Goal: Task Accomplishment & Management: Manage account settings

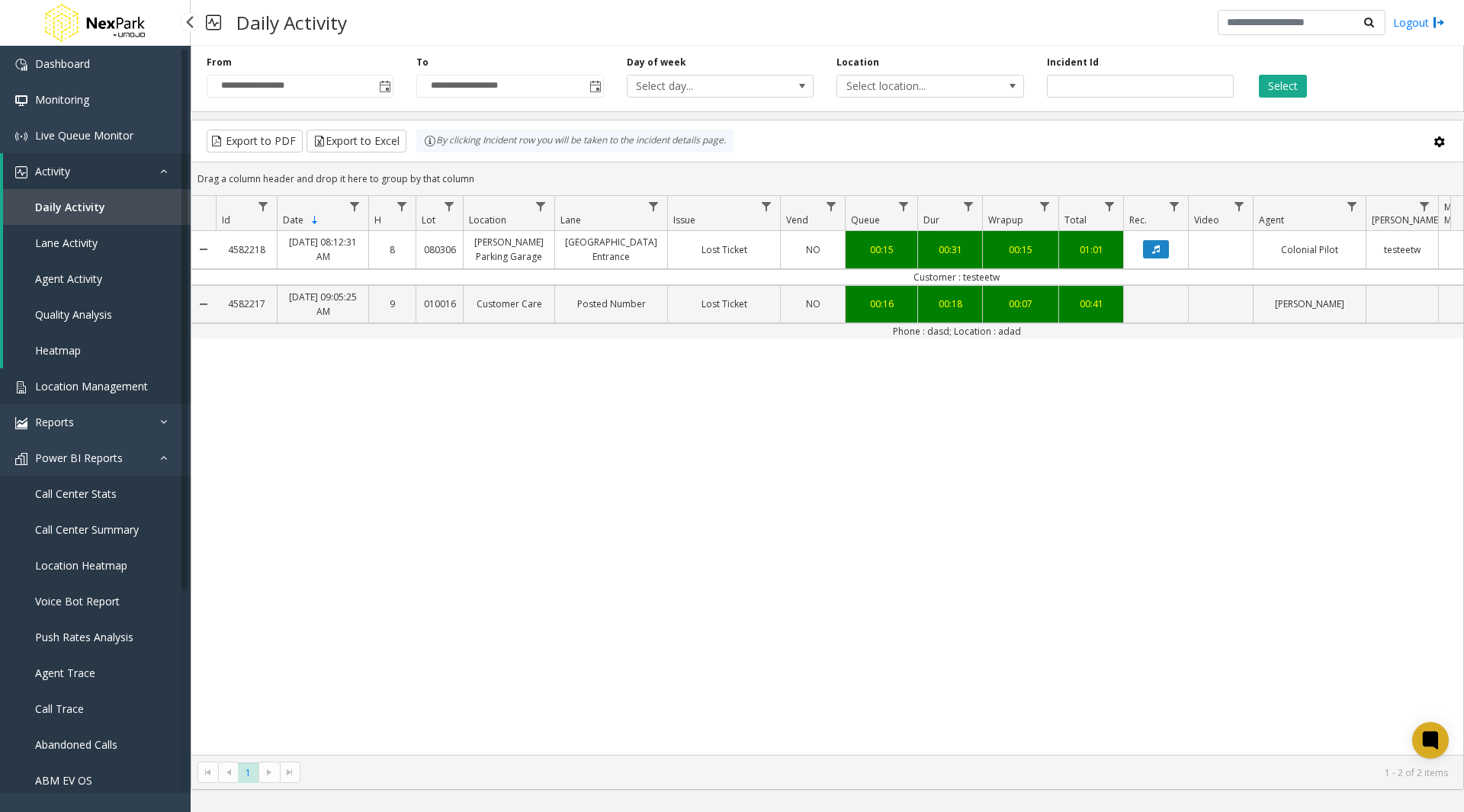
click at [59, 389] on span "Location Management" at bounding box center [91, 386] width 113 height 15
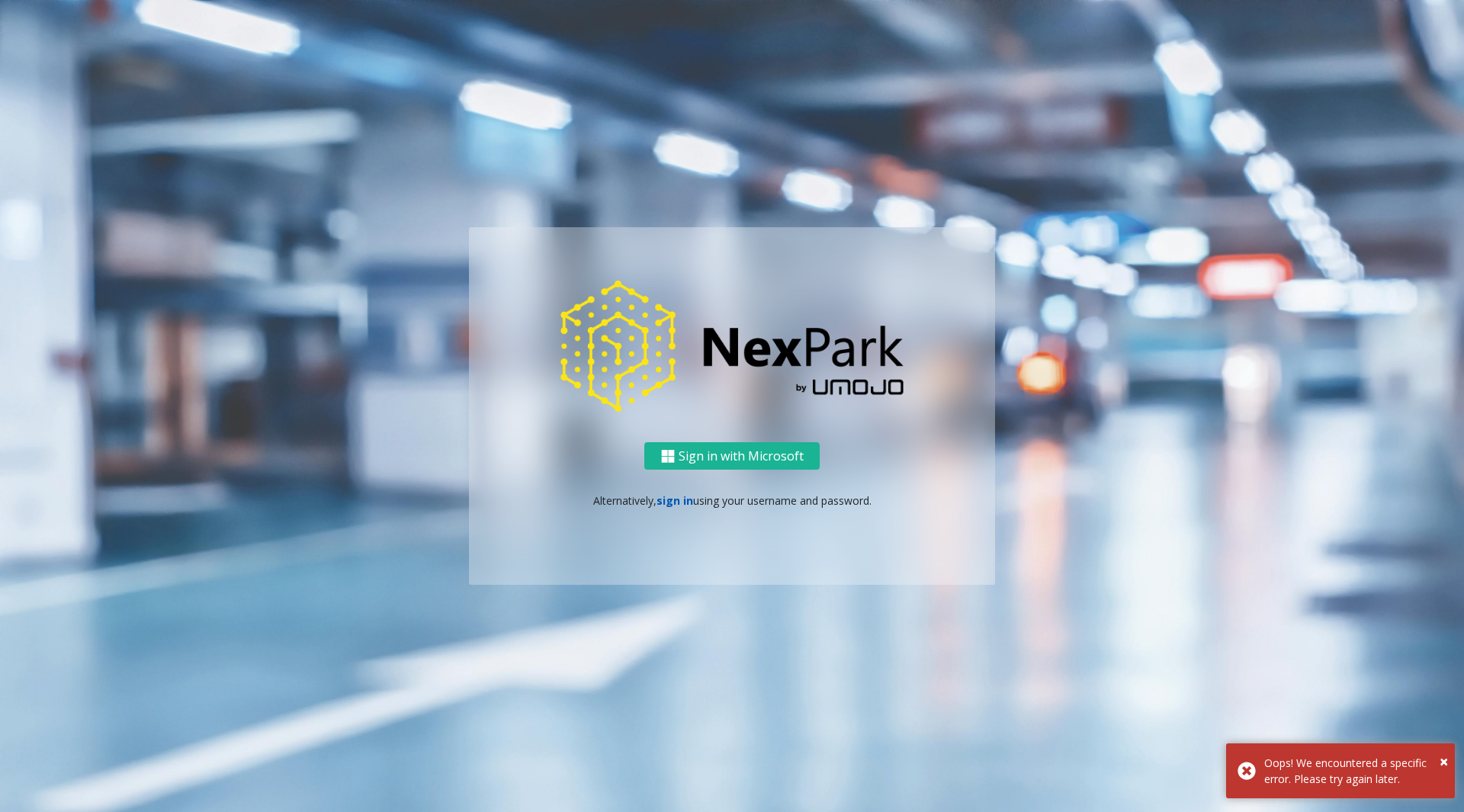
click at [670, 500] on link "sign in" at bounding box center [675, 500] width 37 height 15
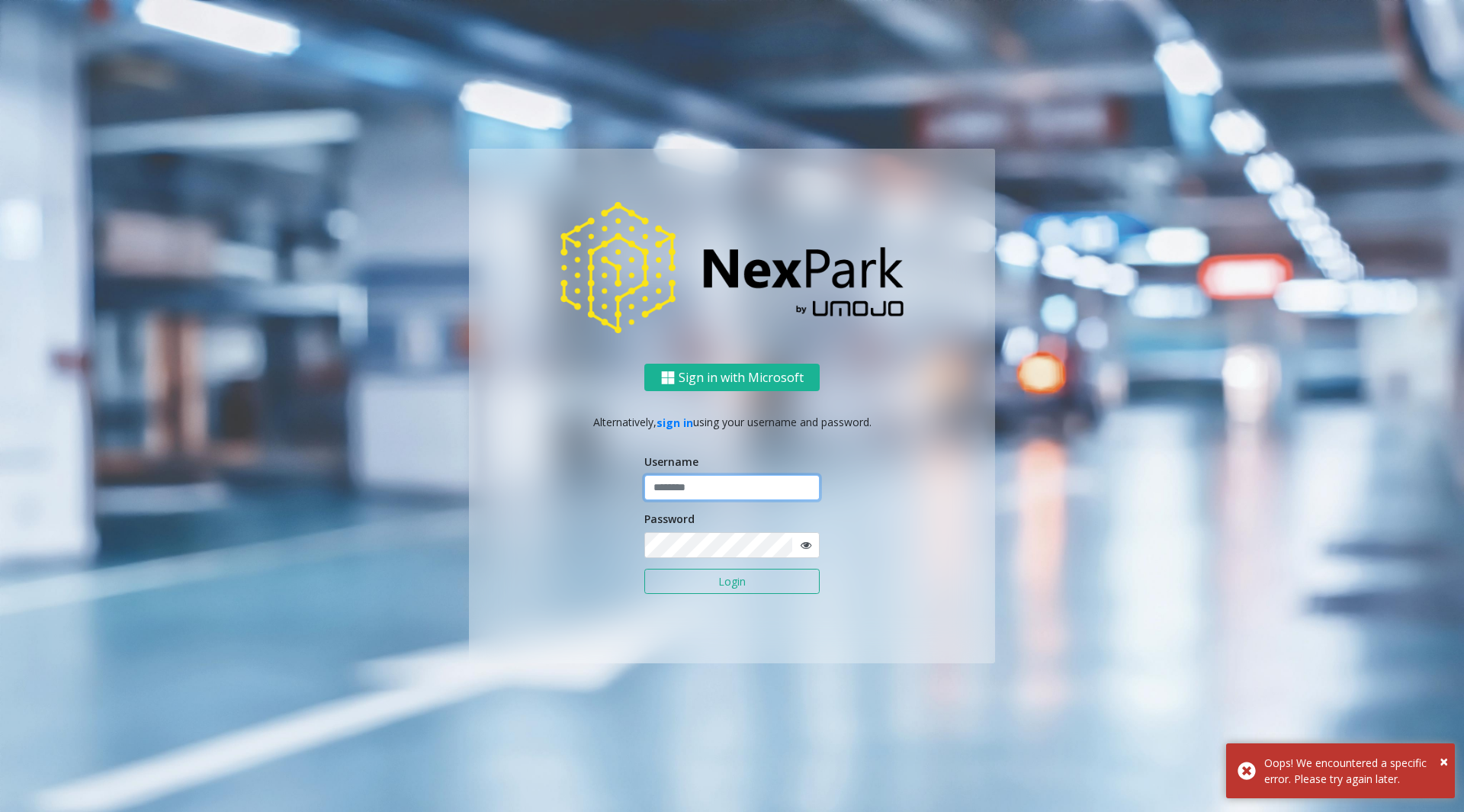
type input "********"
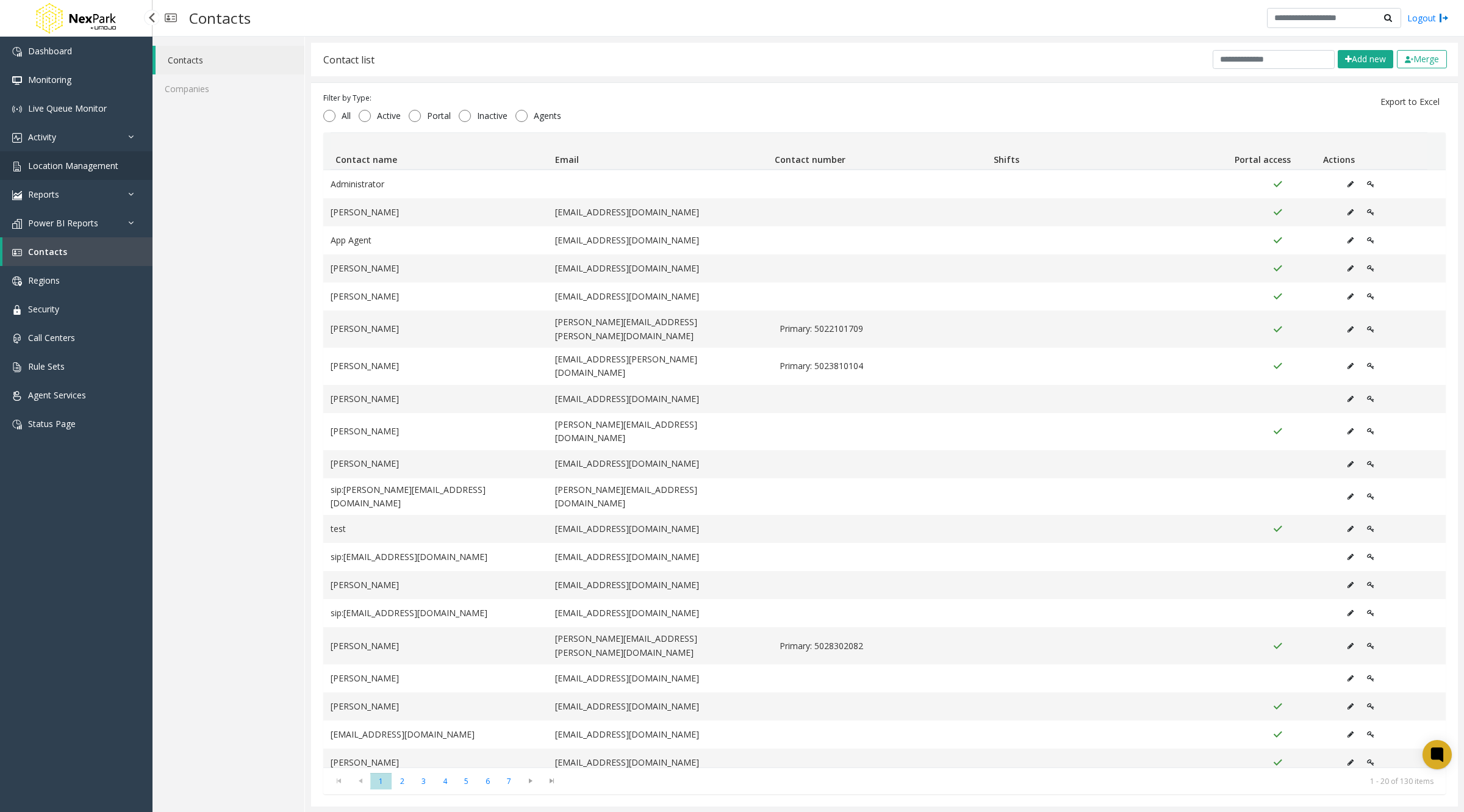
click at [67, 169] on span "Location Management" at bounding box center [73, 165] width 90 height 12
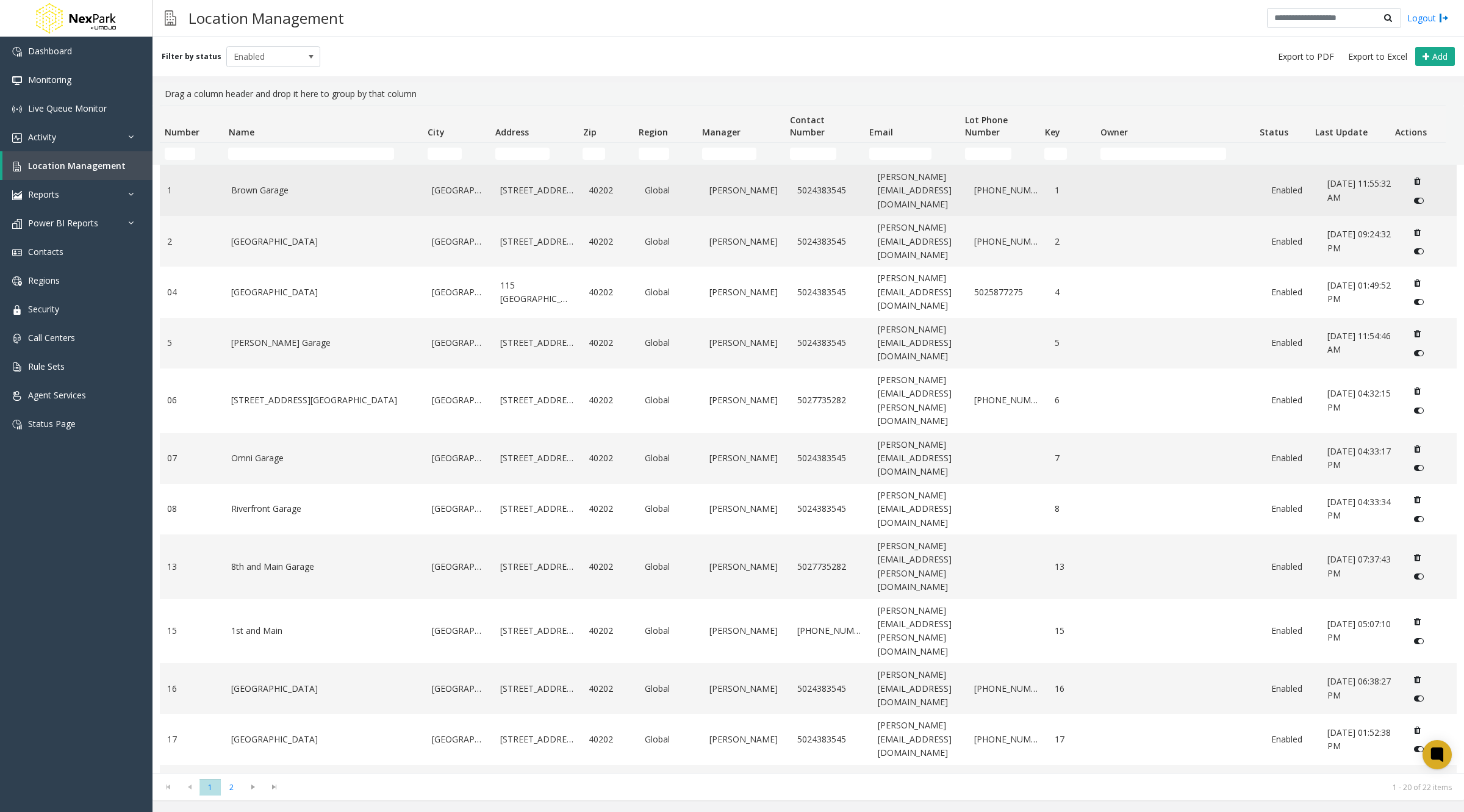
click at [258, 189] on link "Brown Garage" at bounding box center [324, 190] width 186 height 13
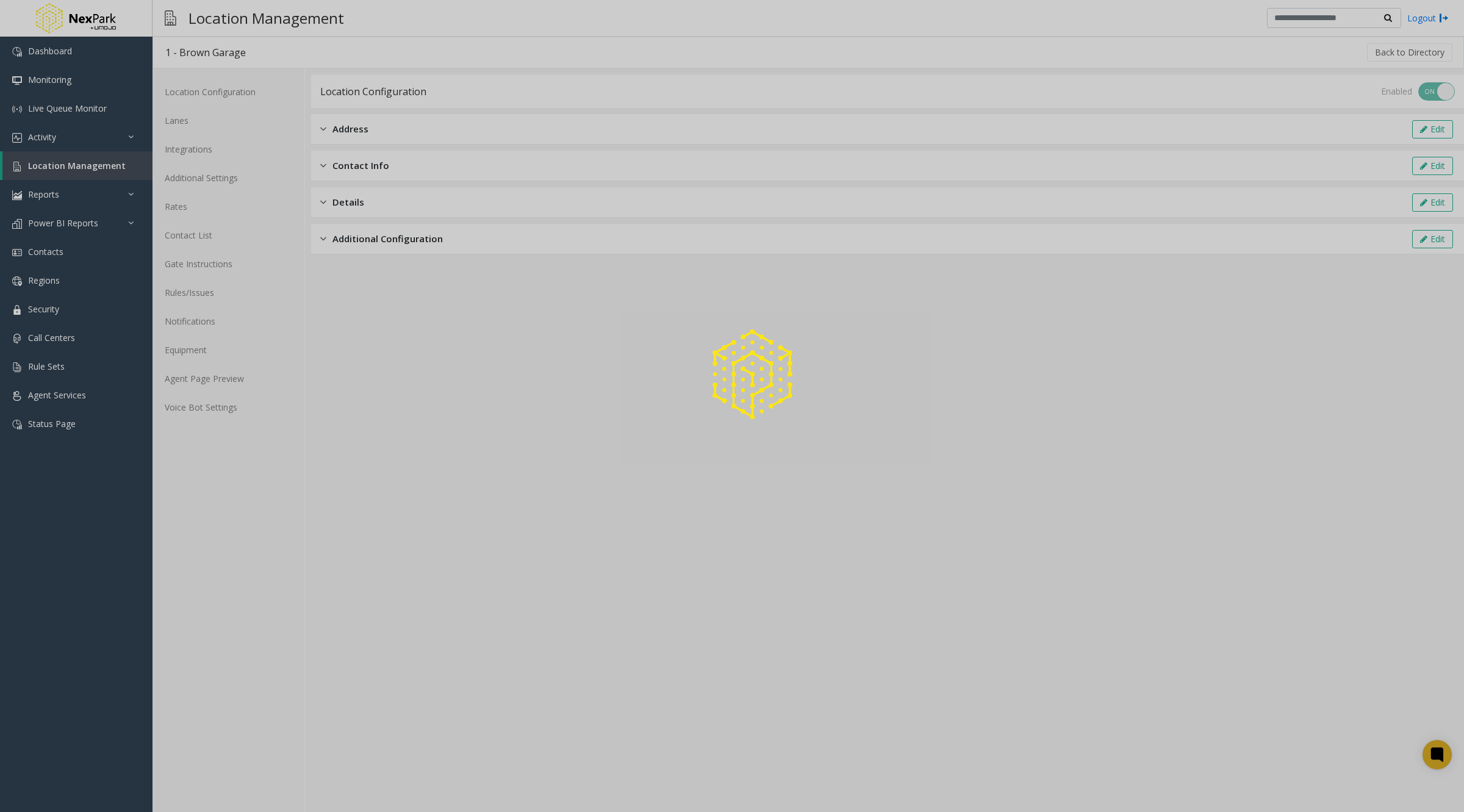
click at [197, 152] on div at bounding box center [732, 406] width 1464 height 812
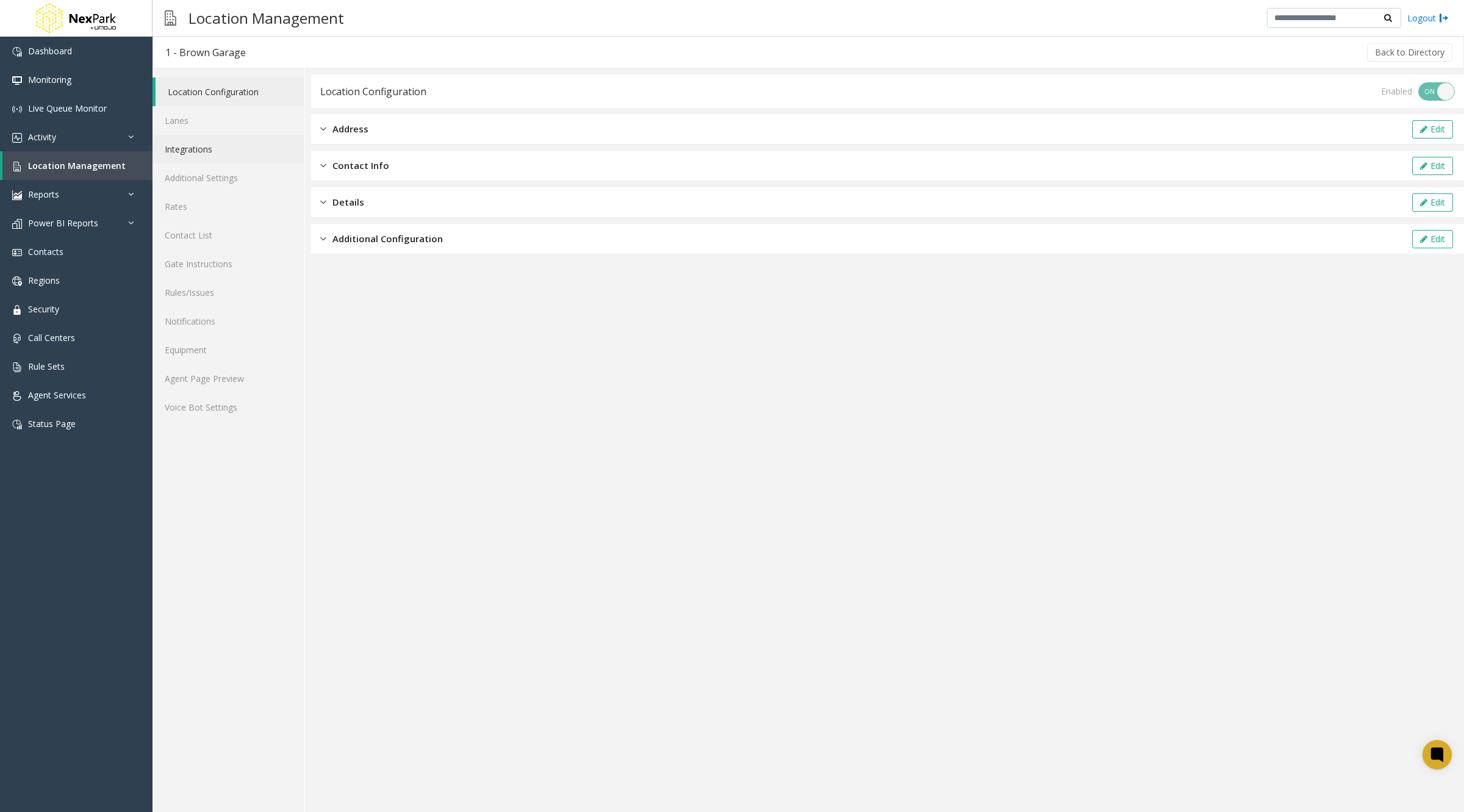
click at [187, 148] on link "Integrations" at bounding box center [228, 149] width 152 height 29
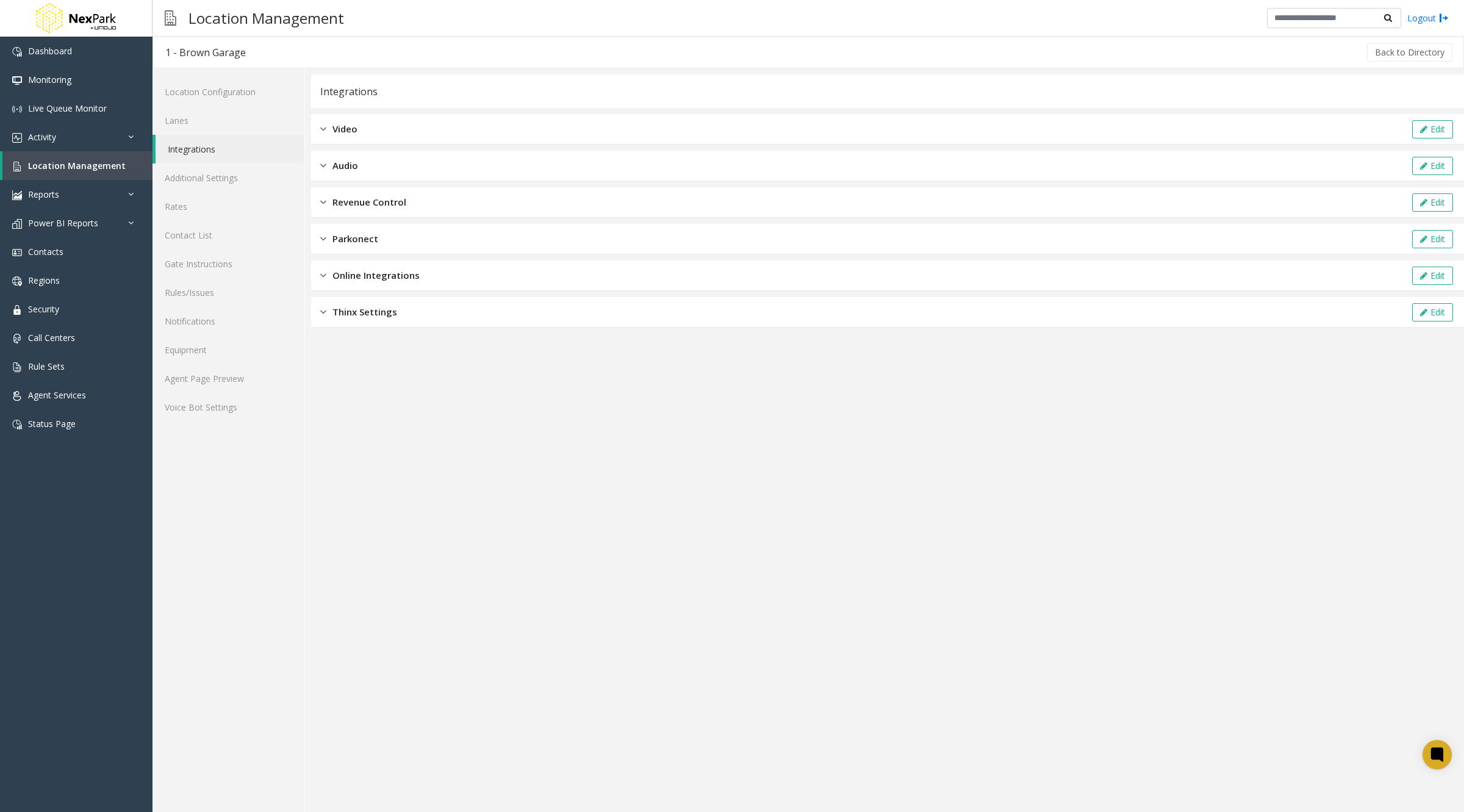
click at [370, 131] on div "Video Edit" at bounding box center [887, 130] width 1153 height 31
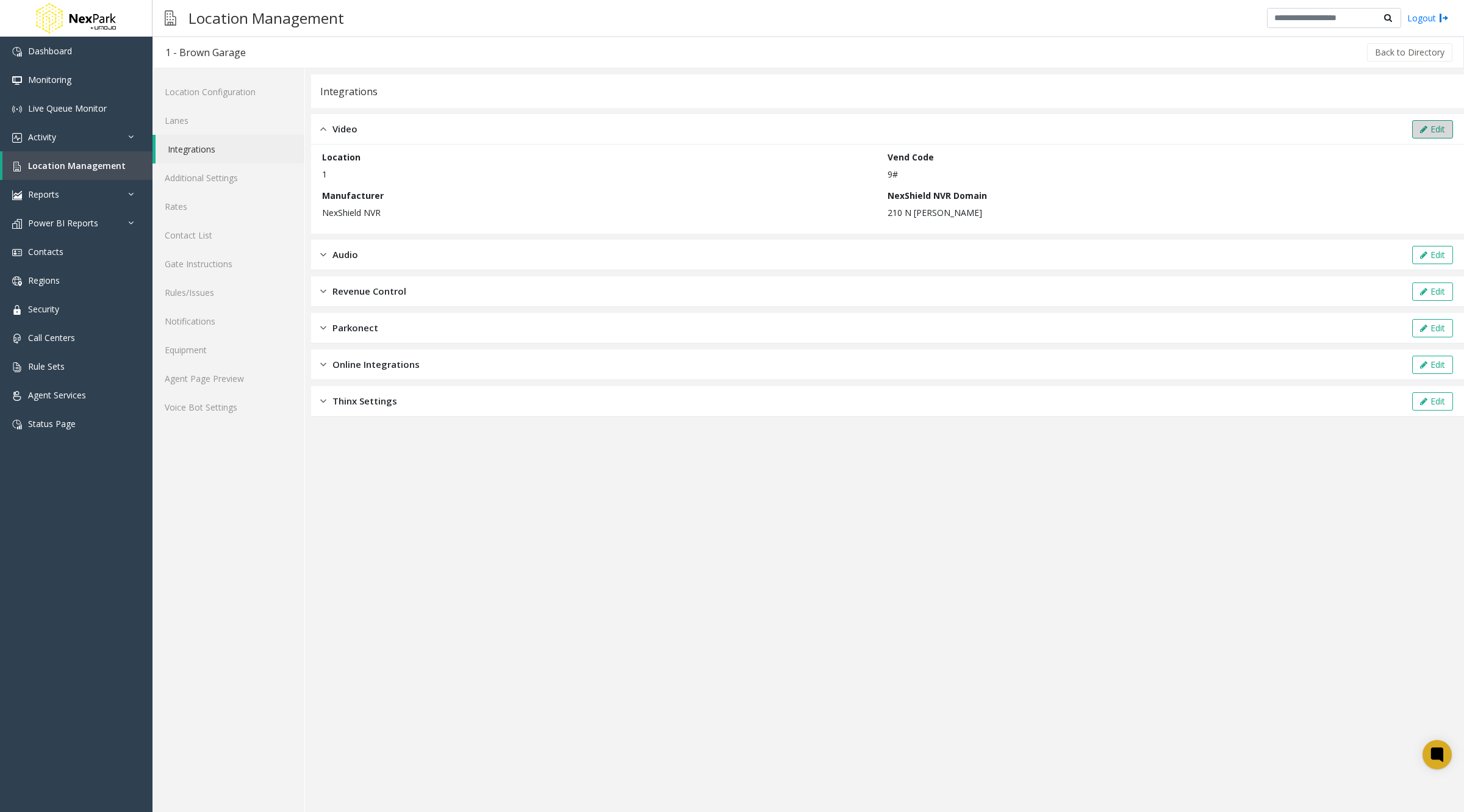
click at [1435, 125] on button "Edit" at bounding box center [1432, 130] width 41 height 18
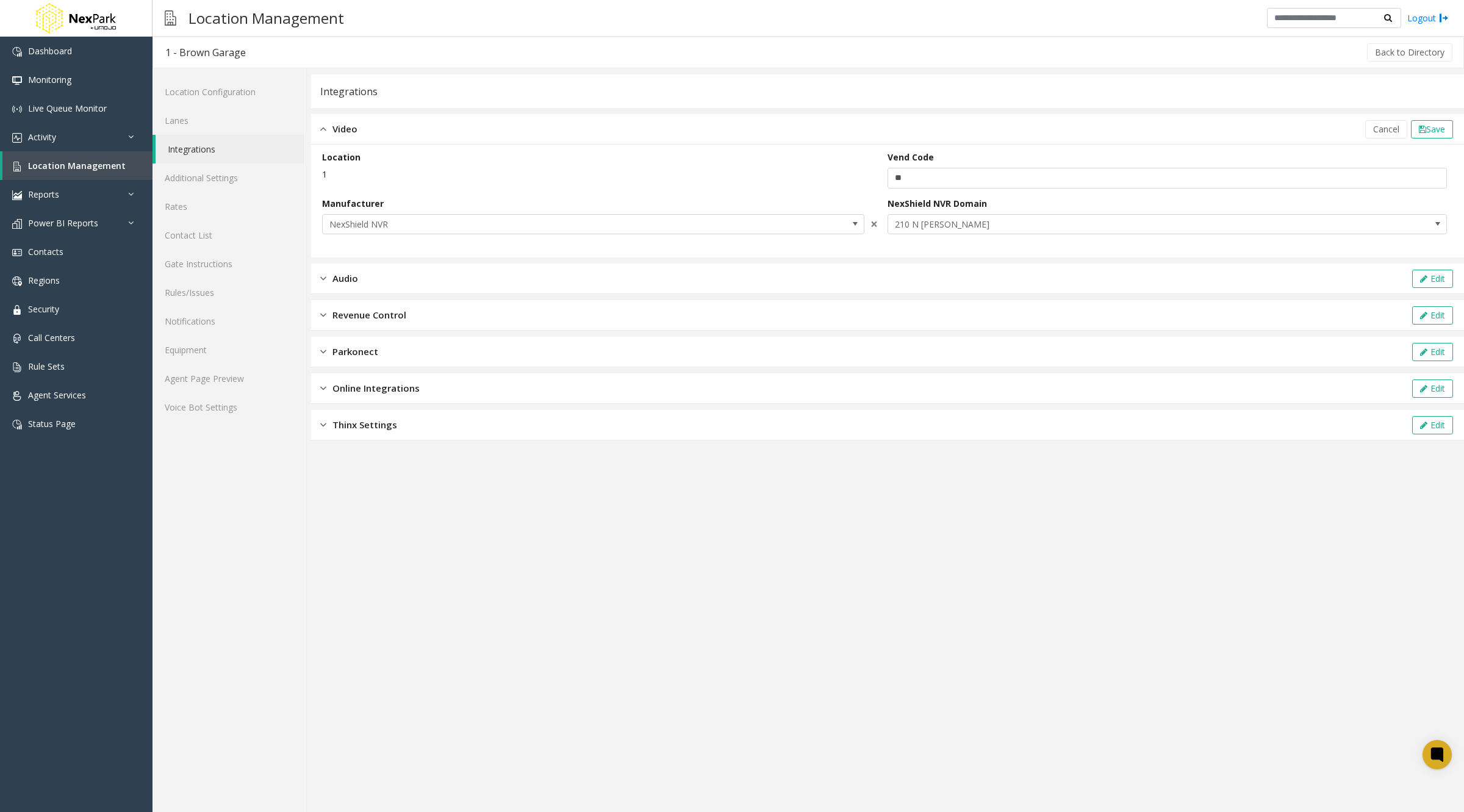
click at [493, 272] on div "Audio Edit" at bounding box center [887, 279] width 1153 height 31
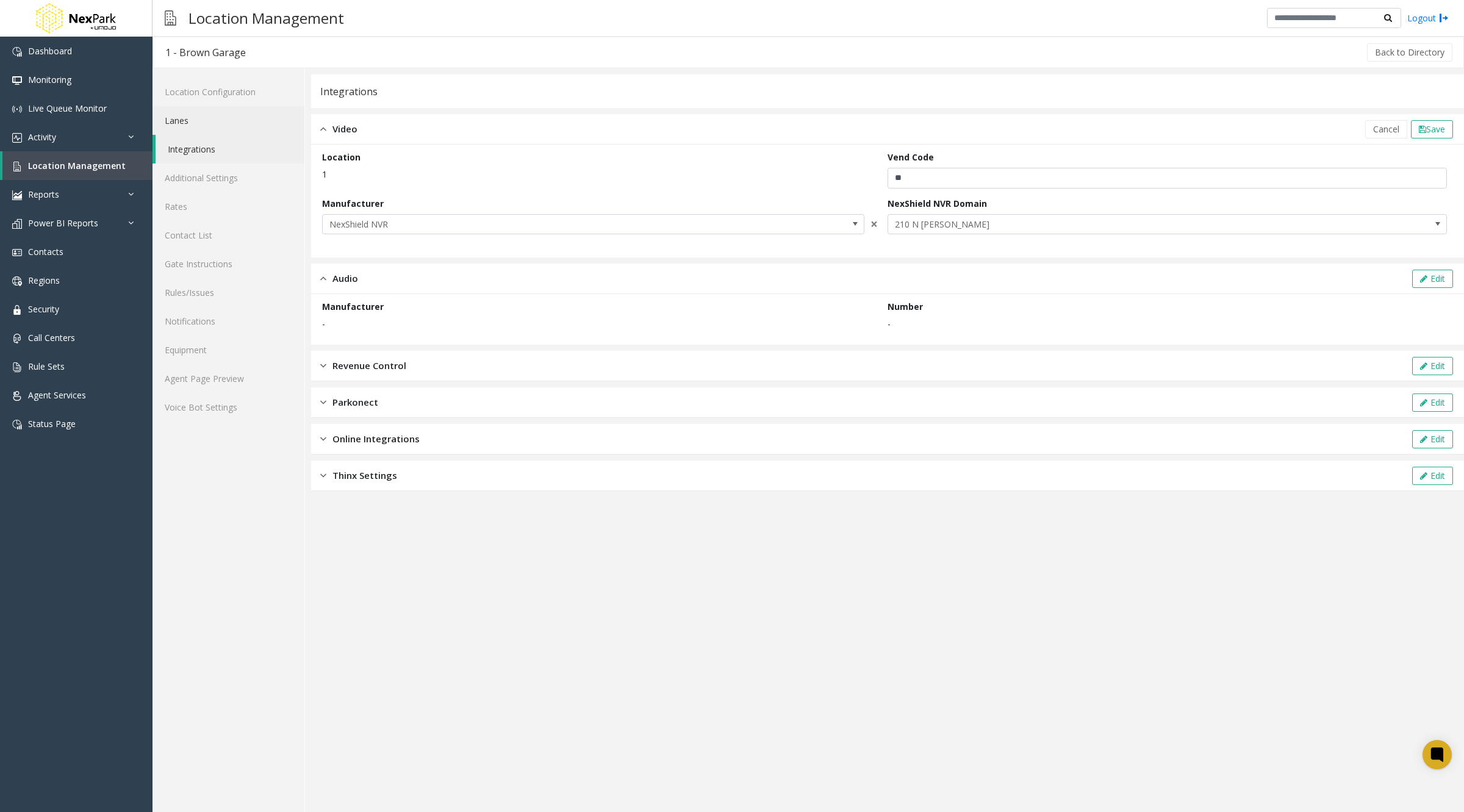
click at [195, 116] on link "Lanes" at bounding box center [228, 120] width 152 height 29
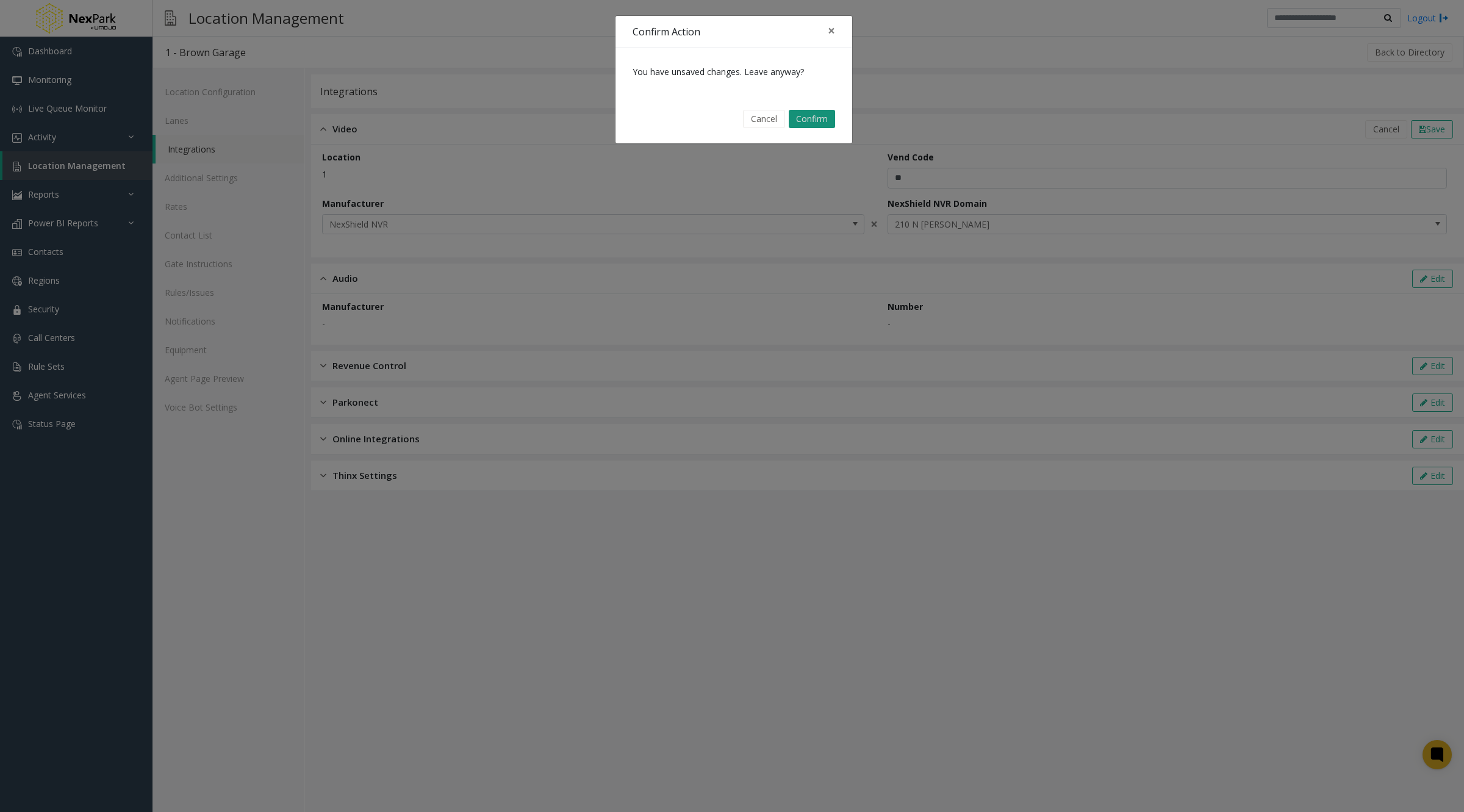
click at [807, 115] on button "Confirm" at bounding box center [812, 119] width 46 height 18
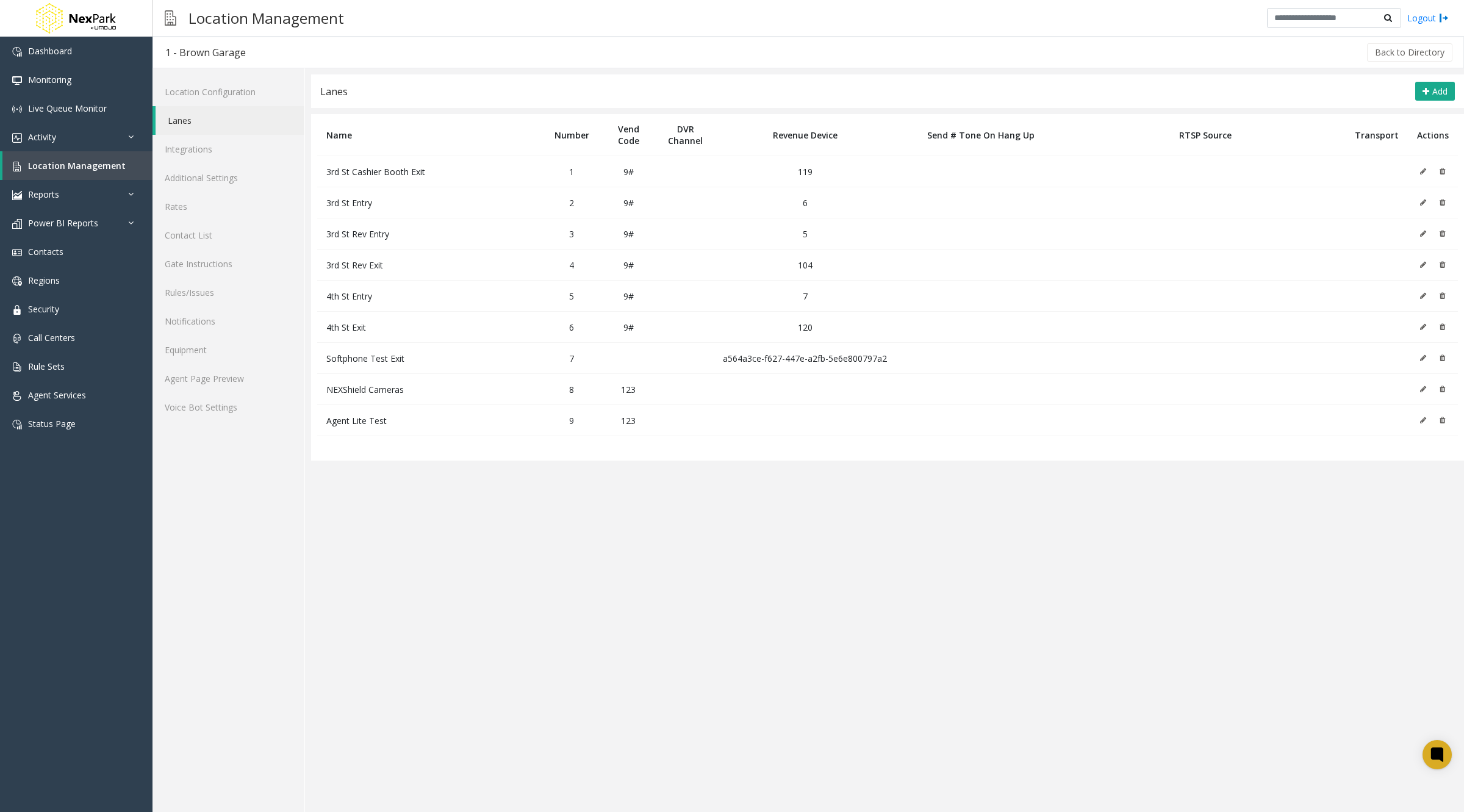
click at [1421, 172] on icon at bounding box center [1423, 172] width 6 height 7
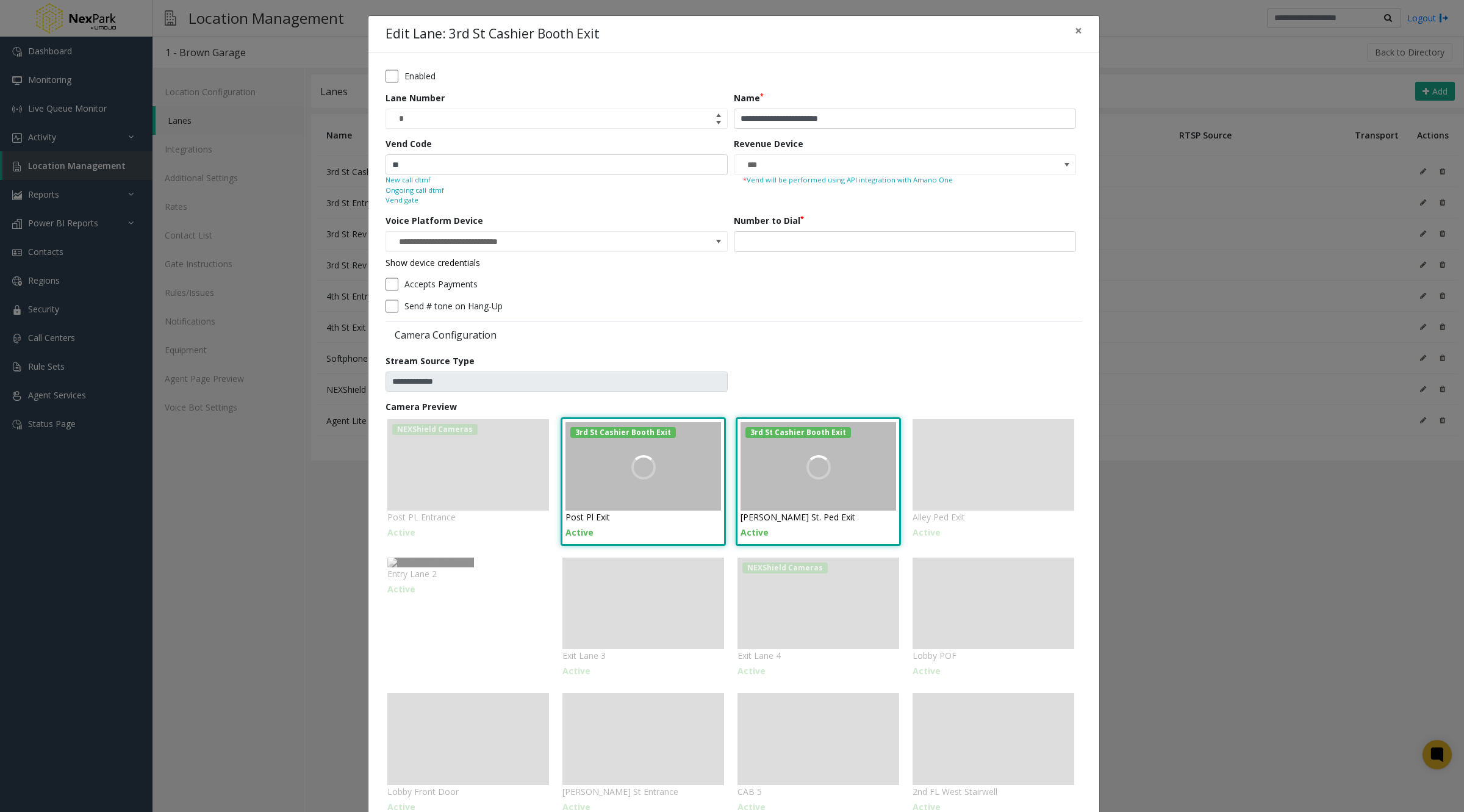
type input "**********"
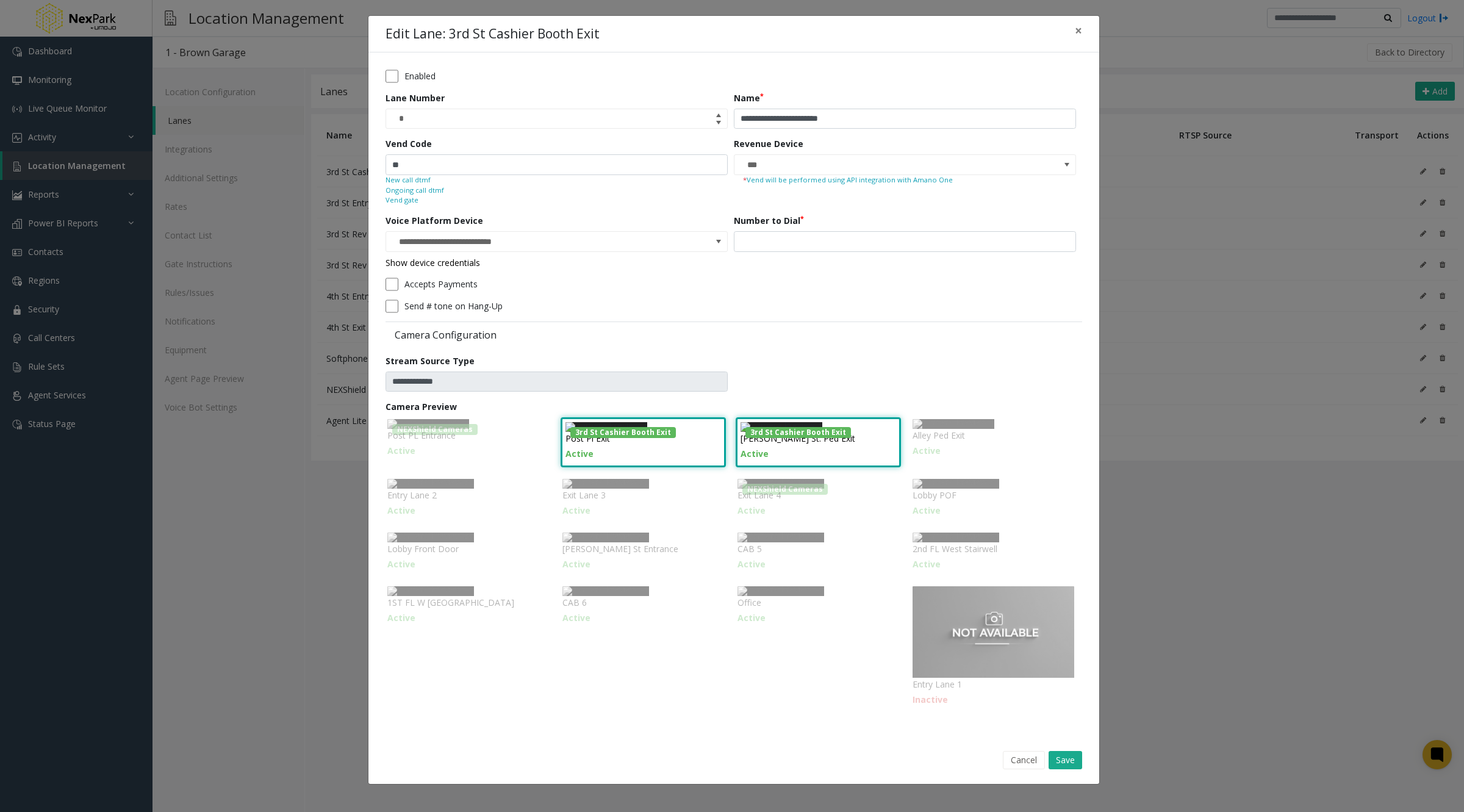
scroll to position [2, 0]
click at [1075, 27] on span "×" at bounding box center [1078, 30] width 7 height 17
